Goal: Information Seeking & Learning: Learn about a topic

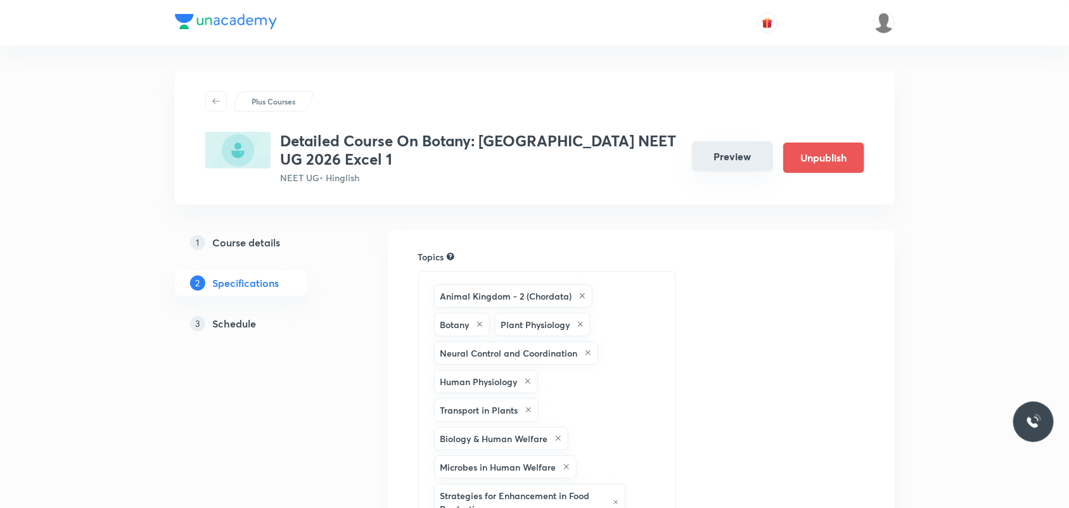
click at [736, 159] on button "Preview" at bounding box center [732, 156] width 81 height 30
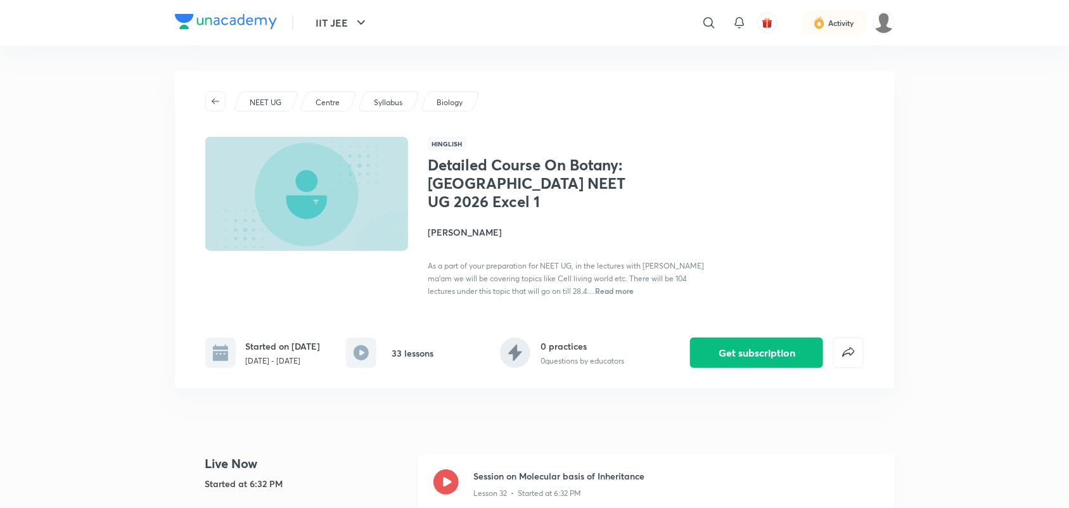
click at [452, 483] on icon at bounding box center [445, 482] width 25 height 25
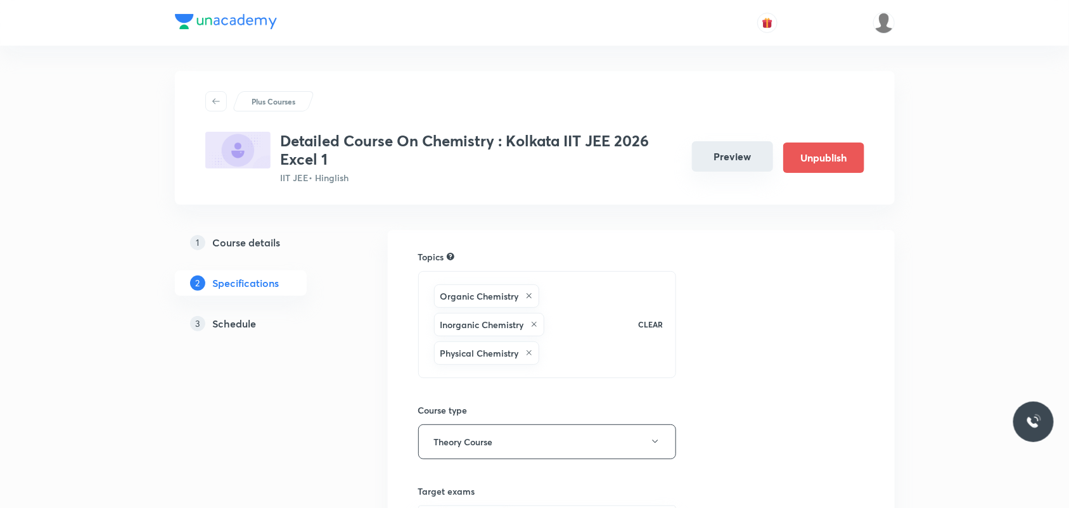
click at [726, 158] on button "Preview" at bounding box center [732, 156] width 81 height 30
drag, startPoint x: 730, startPoint y: 158, endPoint x: 735, endPoint y: 75, distance: 83.8
click at [729, 159] on button "Preview" at bounding box center [732, 158] width 81 height 30
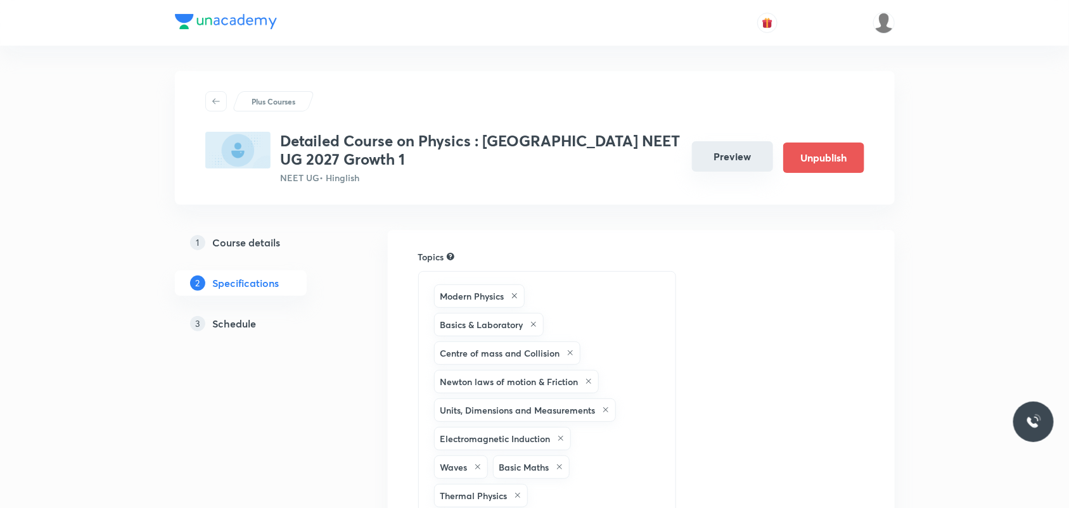
click at [743, 151] on button "Preview" at bounding box center [732, 156] width 81 height 30
click at [752, 158] on button "Preview" at bounding box center [732, 156] width 81 height 30
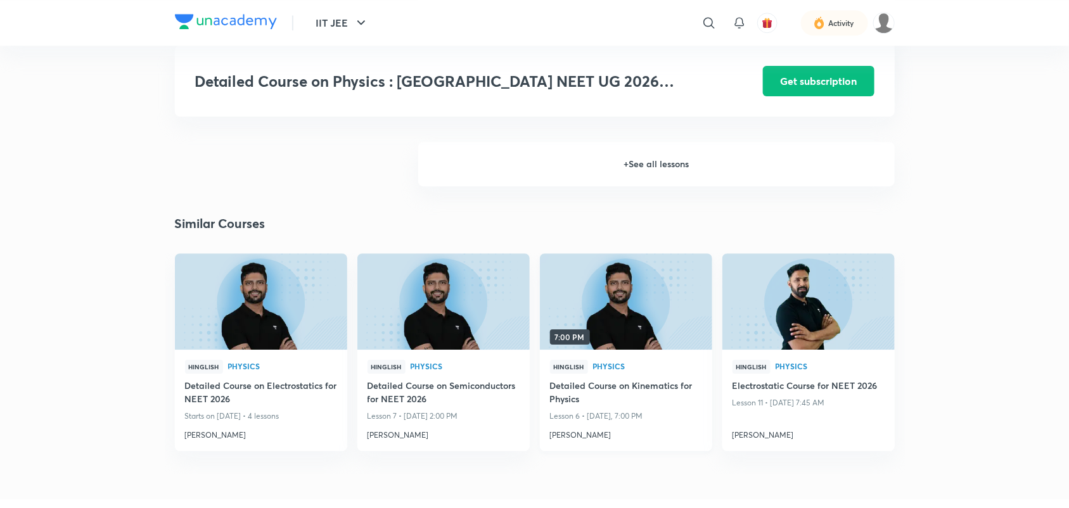
scroll to position [1570, 0]
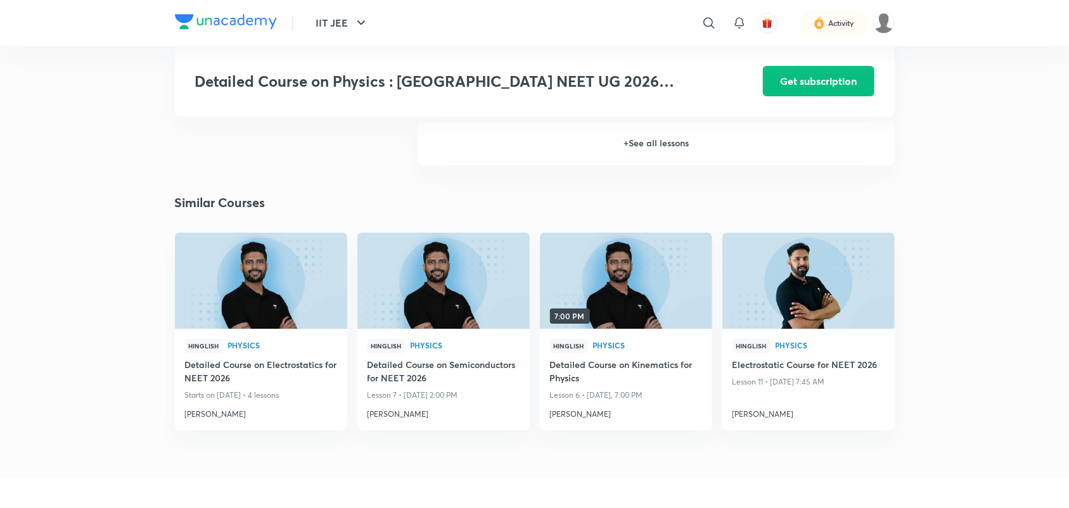
click at [644, 139] on h6 "+ See all lessons" at bounding box center [656, 143] width 476 height 44
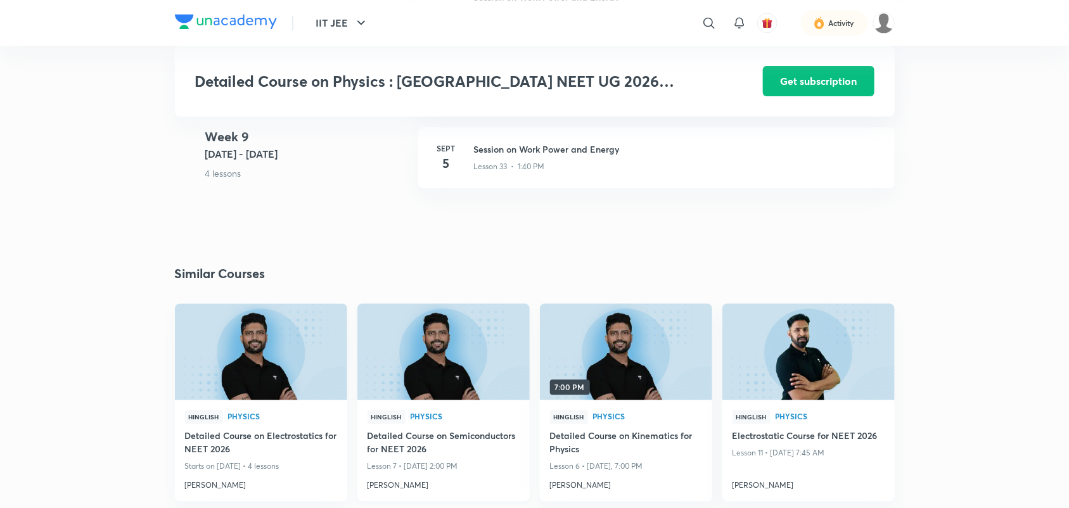
scroll to position [3233, 0]
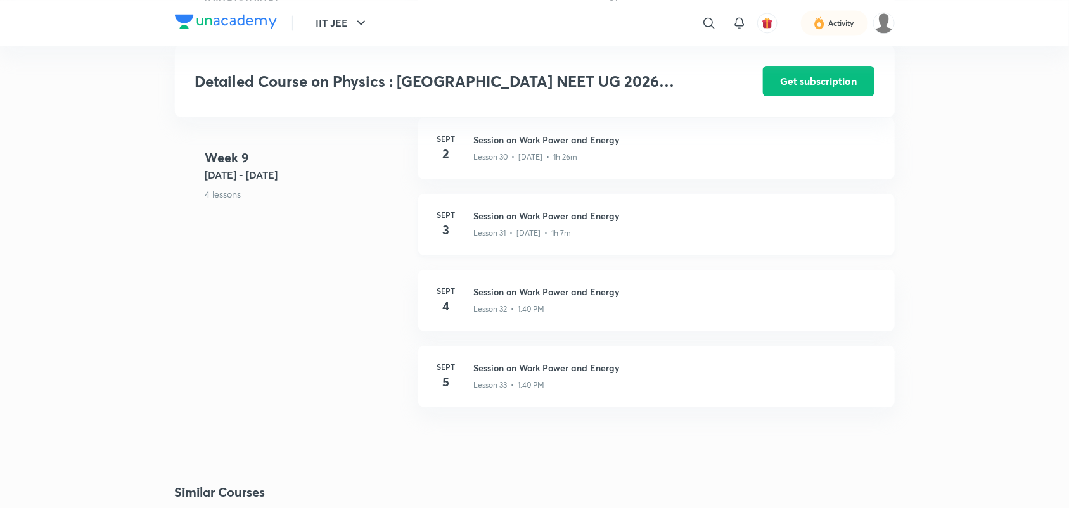
click at [545, 212] on h3 "Session on Work Power and Energy" at bounding box center [677, 215] width 406 height 13
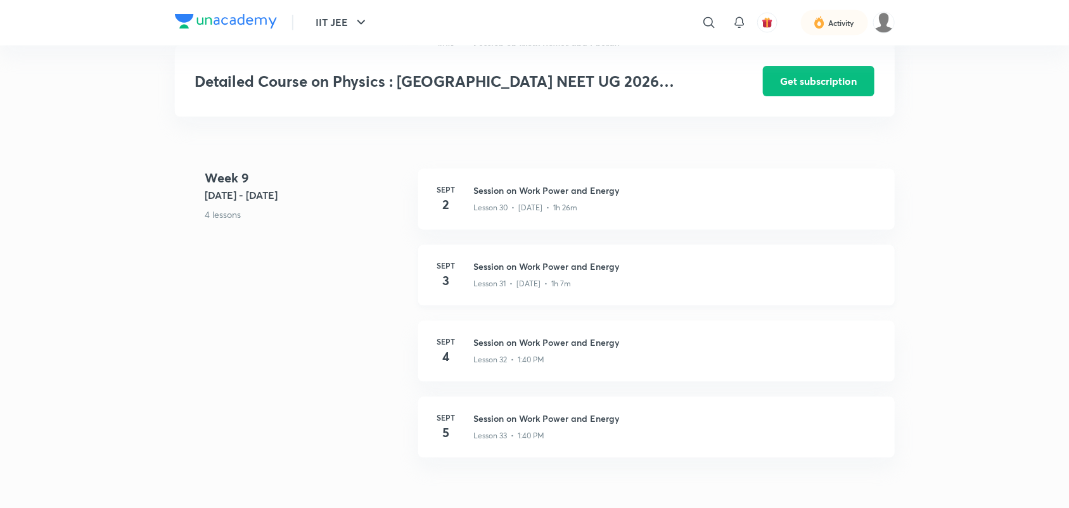
scroll to position [3154, 0]
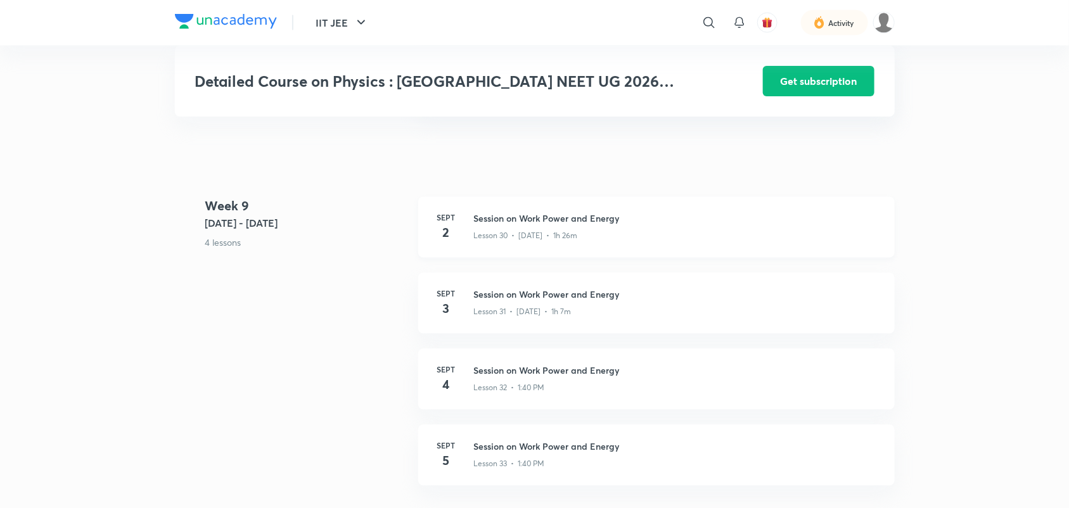
click at [591, 216] on h3 "Session on Work Power and Energy" at bounding box center [677, 218] width 406 height 13
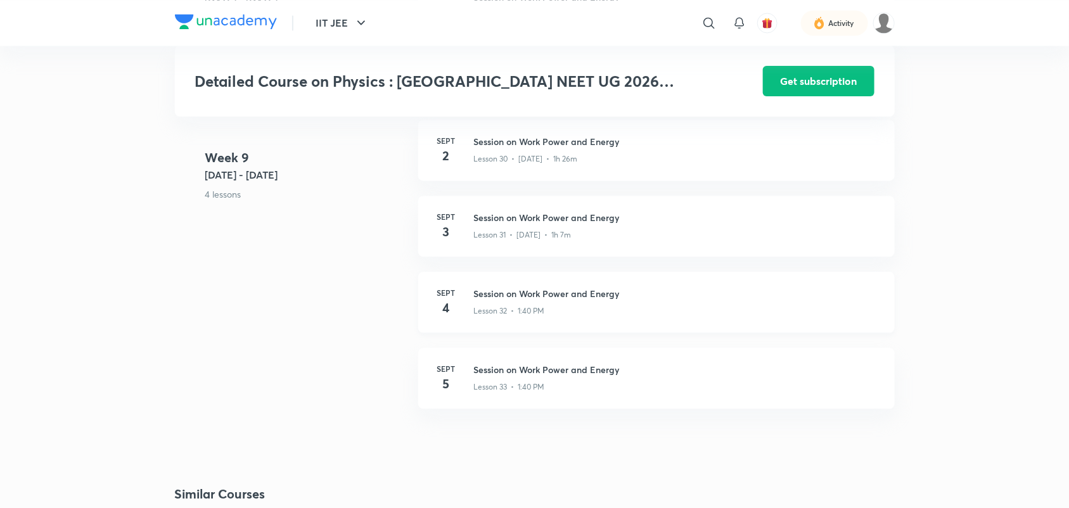
scroll to position [3247, 0]
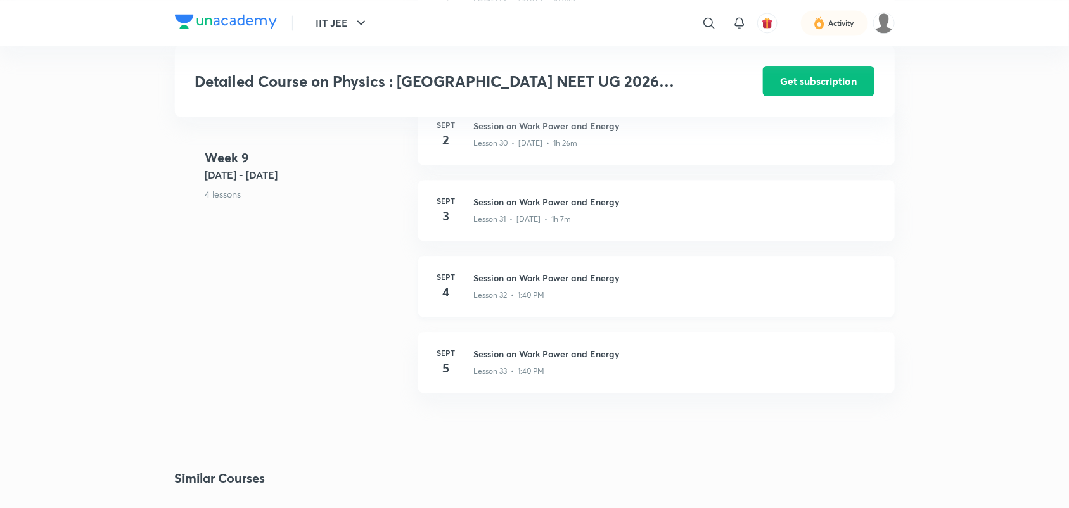
click at [575, 276] on h3 "Session on Work Power and Energy" at bounding box center [677, 277] width 406 height 13
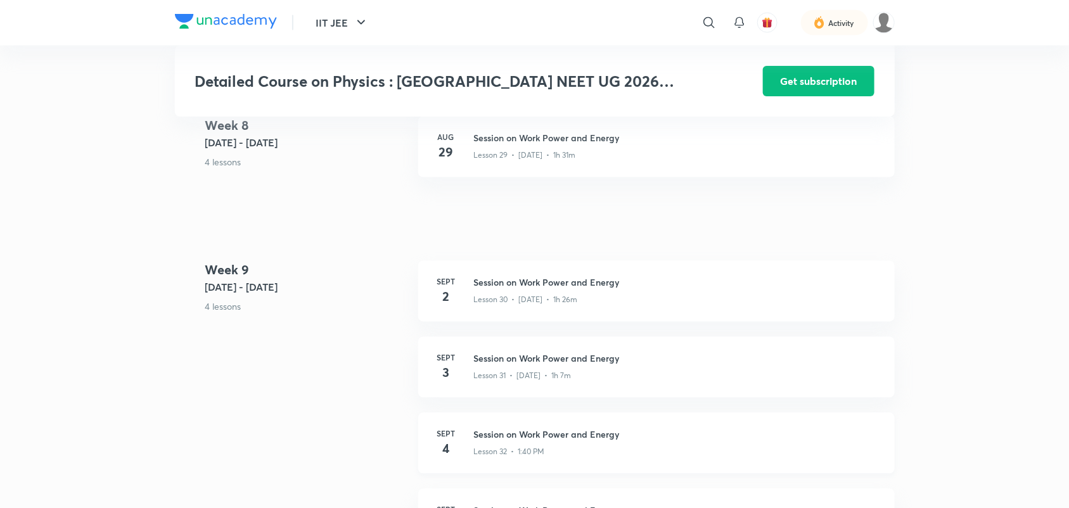
scroll to position [3089, 0]
click at [599, 280] on h3 "Session on Work Power and Energy" at bounding box center [677, 284] width 406 height 13
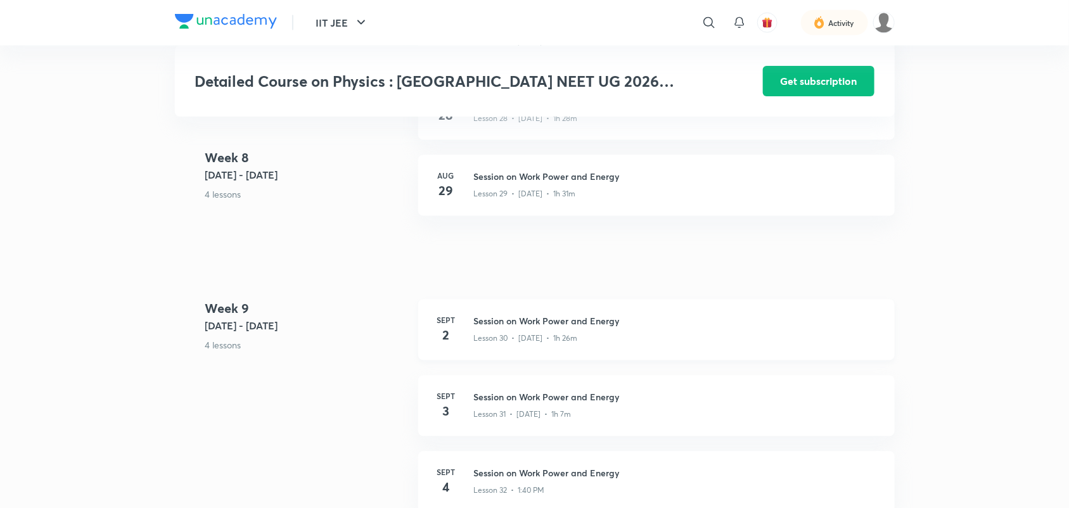
scroll to position [3041, 0]
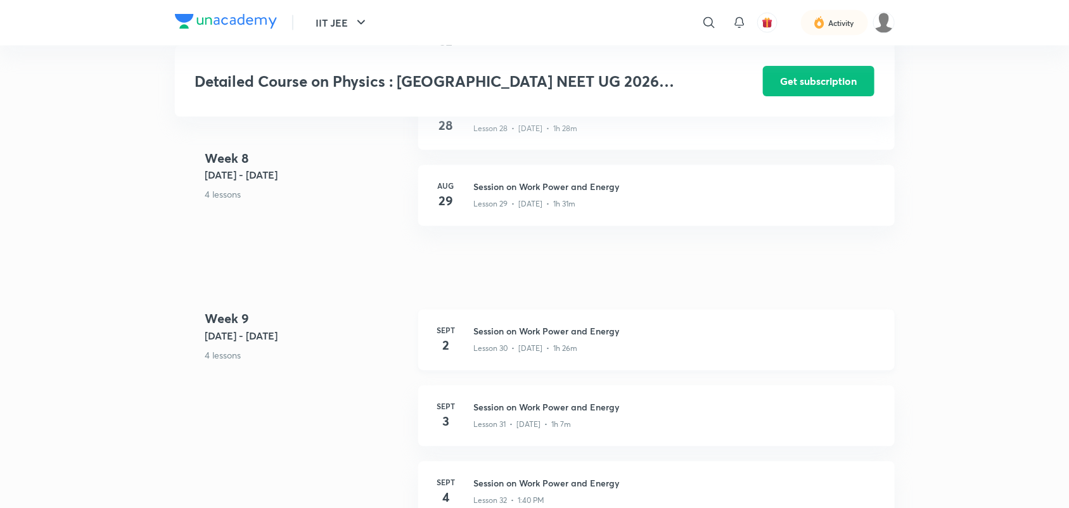
click at [603, 329] on h3 "Session on Work Power and Energy" at bounding box center [677, 331] width 406 height 13
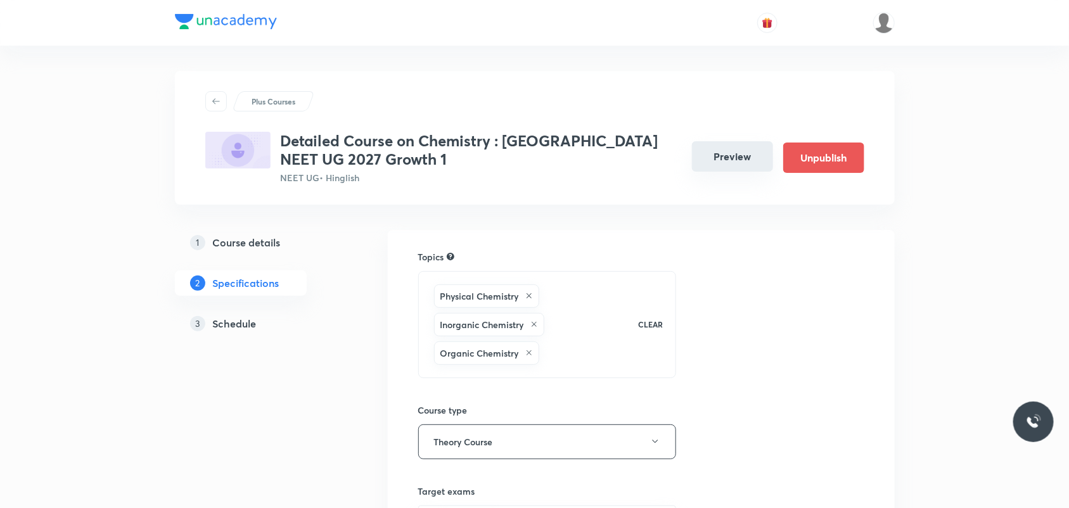
drag, startPoint x: 735, startPoint y: 153, endPoint x: 732, endPoint y: 160, distance: 8.0
click at [732, 160] on button "Preview" at bounding box center [732, 156] width 81 height 30
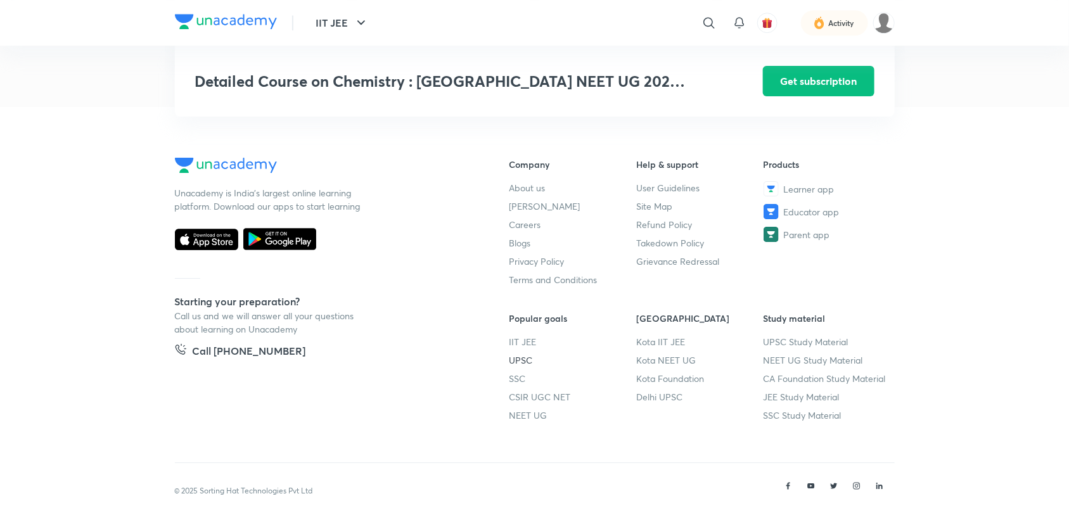
scroll to position [1256, 0]
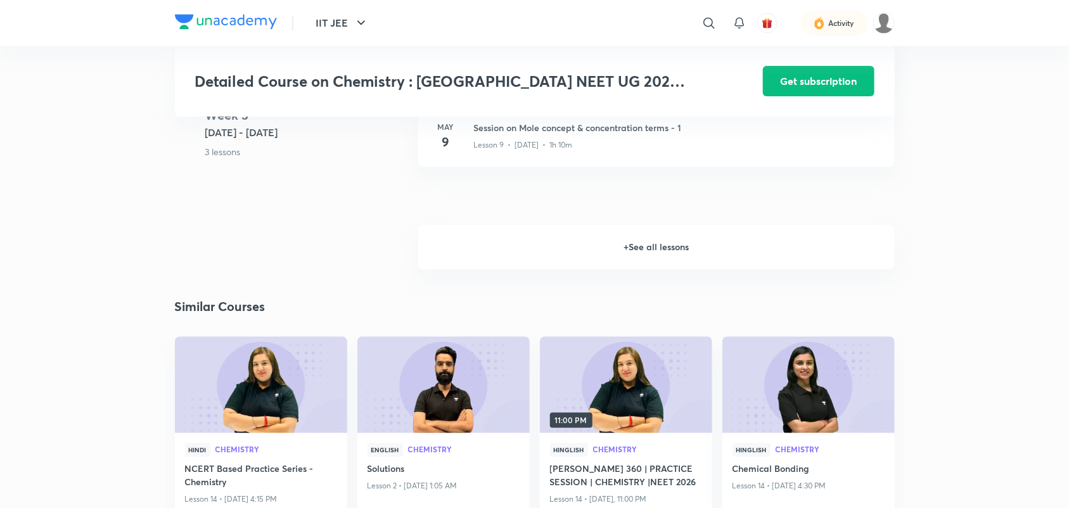
click at [656, 226] on h6 "+ See all lessons" at bounding box center [656, 247] width 476 height 44
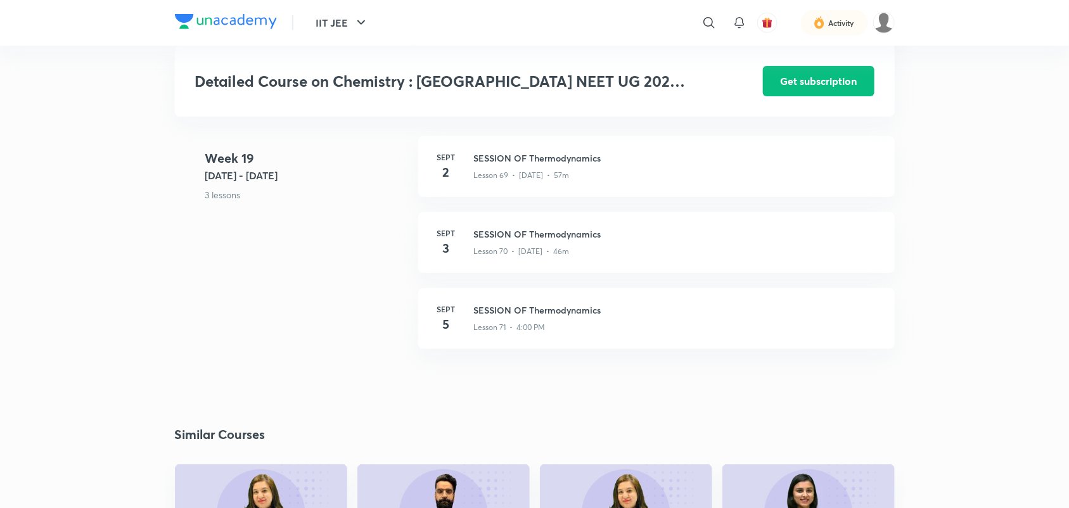
scroll to position [6721, 0]
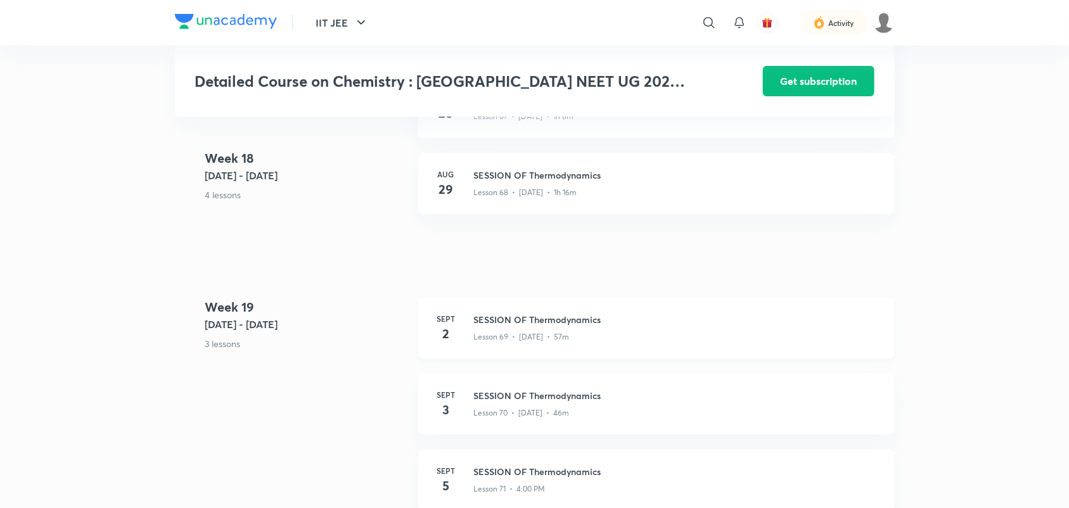
click at [572, 313] on h3 "SESSION OF Thermodynamics" at bounding box center [677, 319] width 406 height 13
click at [586, 313] on h3 "SESSION OF Thermodynamics" at bounding box center [677, 319] width 406 height 13
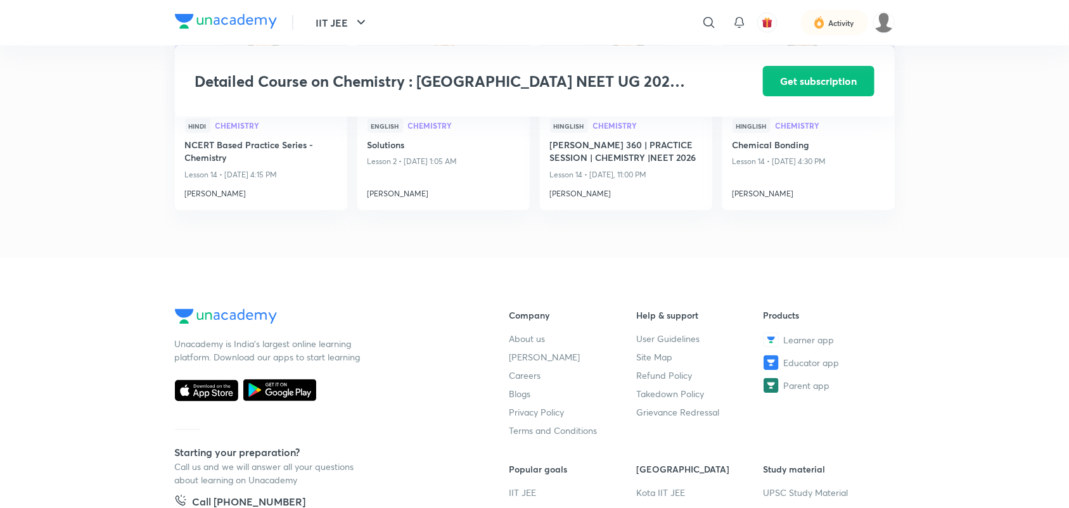
scroll to position [7485, 0]
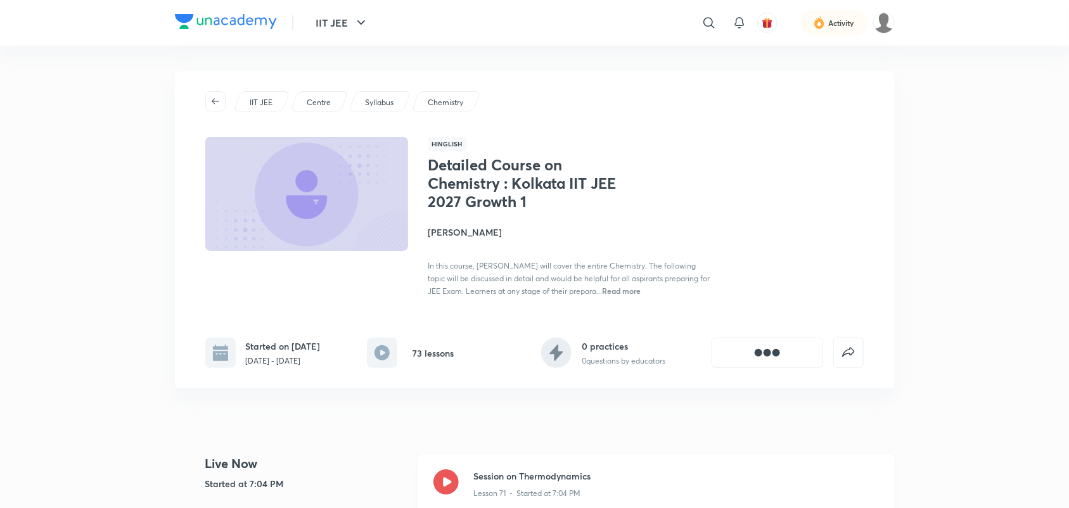
click at [452, 478] on icon at bounding box center [445, 482] width 25 height 25
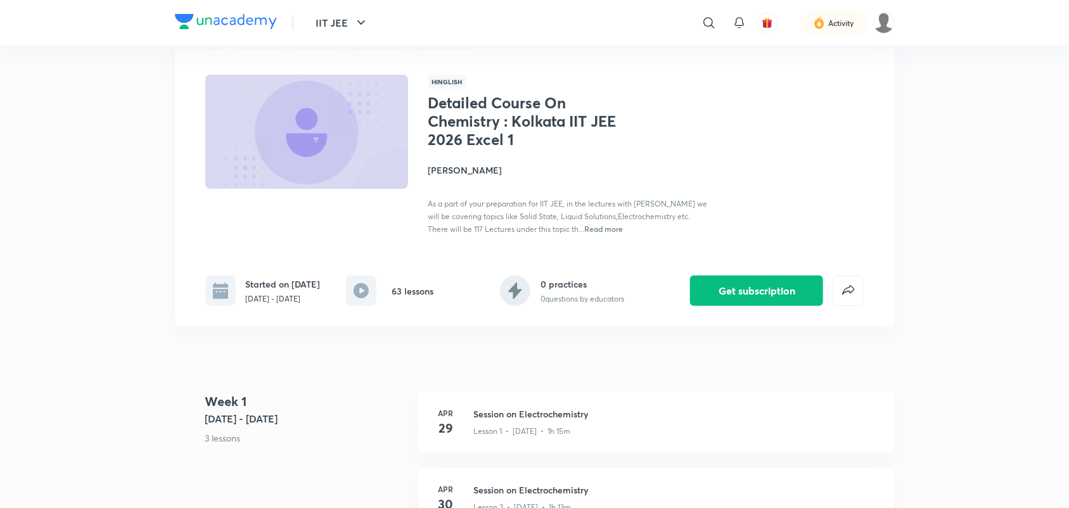
scroll to position [158, 0]
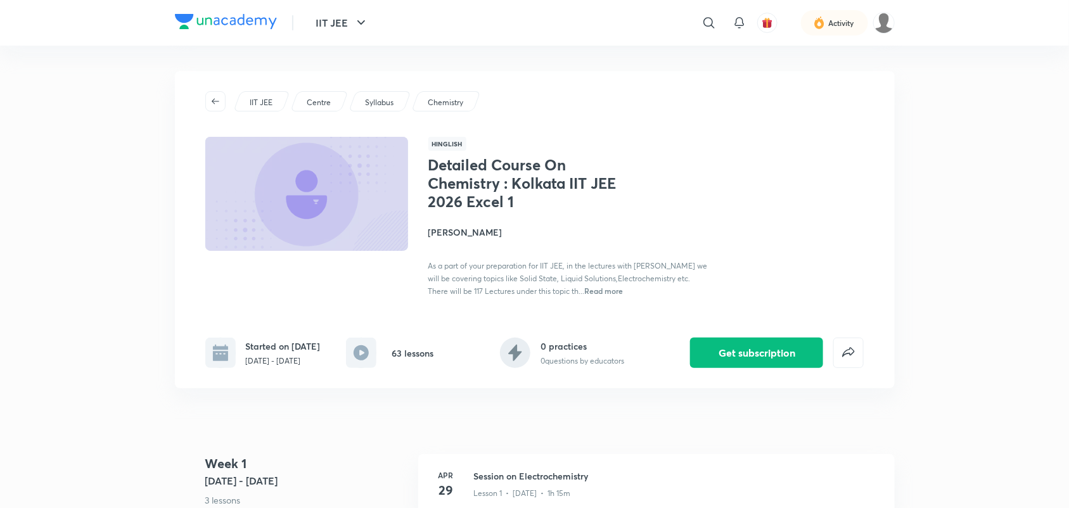
click at [599, 291] on span "Read more" at bounding box center [604, 291] width 39 height 10
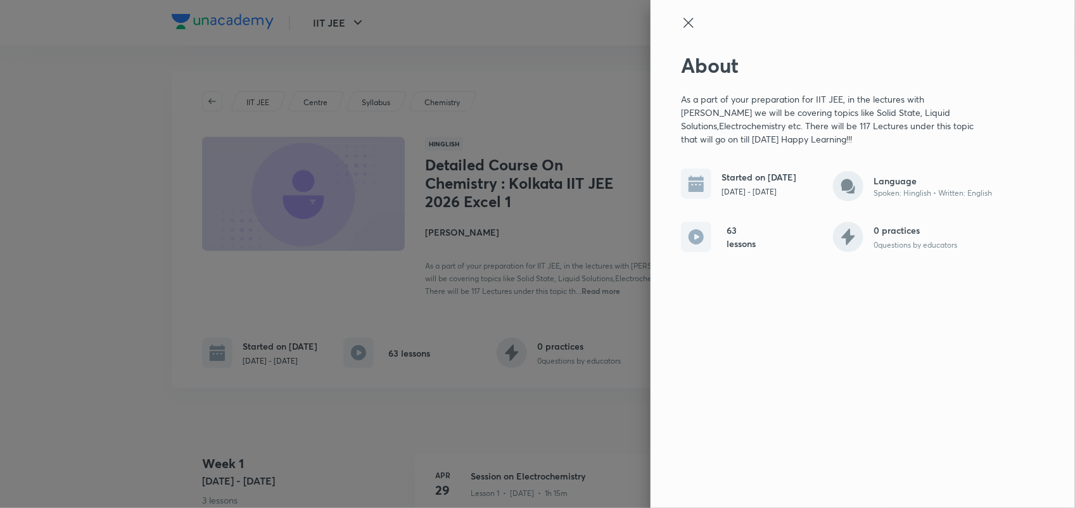
click at [685, 27] on icon at bounding box center [688, 22] width 15 height 15
